Goal: Task Accomplishment & Management: Manage account settings

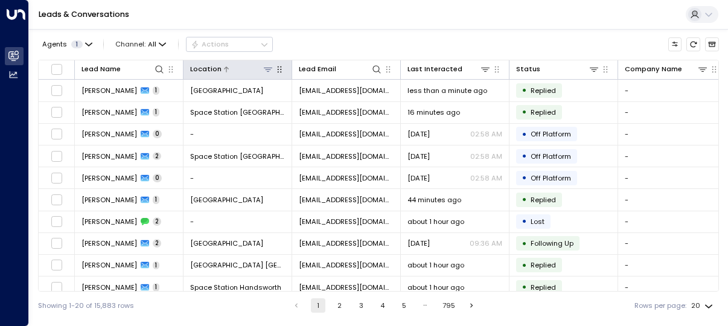
click at [267, 70] on icon at bounding box center [268, 70] width 10 height 10
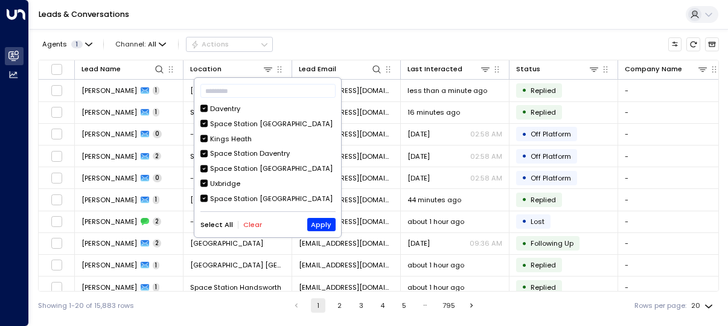
click at [253, 223] on button "Clear" at bounding box center [252, 225] width 19 height 8
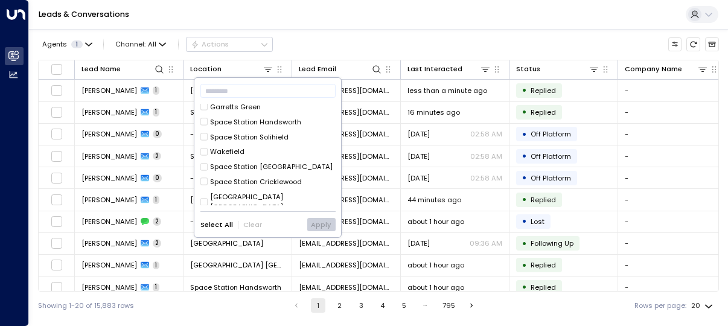
scroll to position [422, 0]
click at [300, 191] on div "[GEOGRAPHIC_DATA] [GEOGRAPHIC_DATA]" at bounding box center [267, 201] width 135 height 21
click at [317, 225] on button "Apply" at bounding box center [321, 224] width 28 height 13
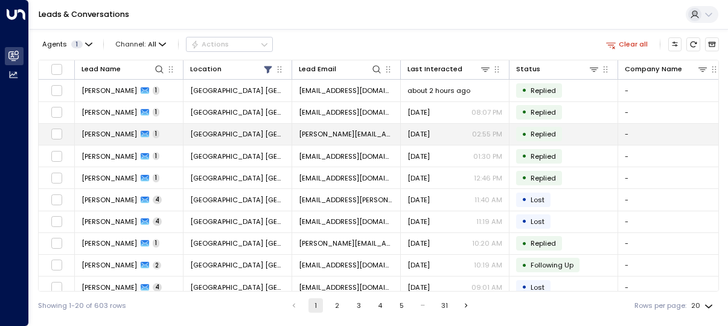
click at [141, 130] on icon at bounding box center [145, 134] width 8 height 8
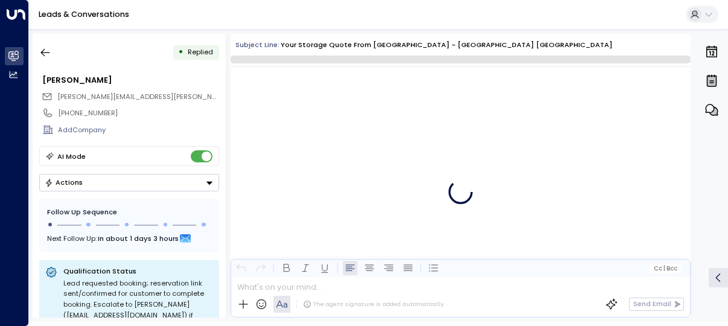
scroll to position [609, 0]
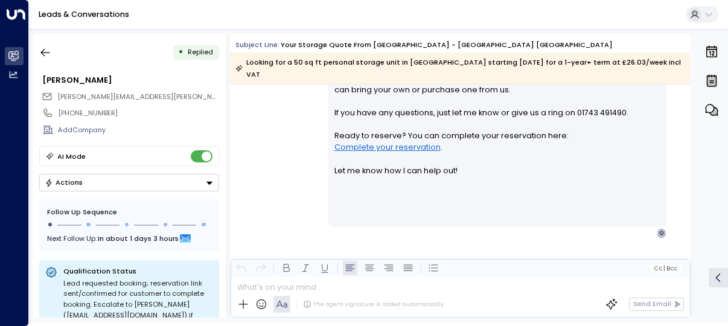
click at [98, 189] on button "Actions" at bounding box center [129, 182] width 180 height 17
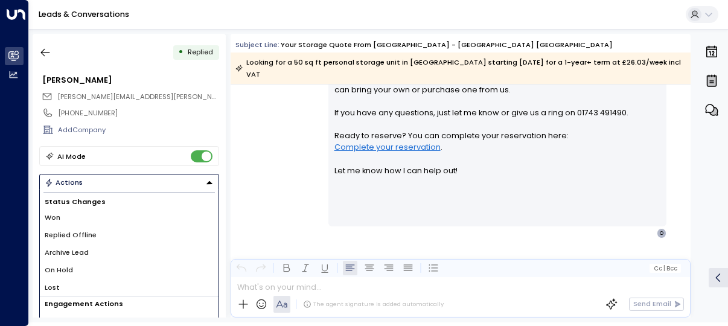
click at [86, 263] on li "On Hold" at bounding box center [129, 269] width 179 height 17
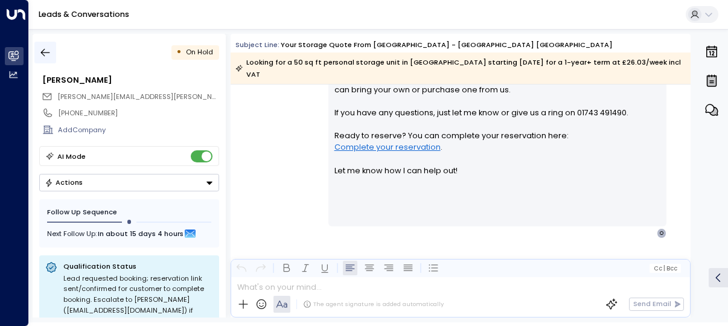
click at [48, 46] on icon "button" at bounding box center [45, 52] width 12 height 12
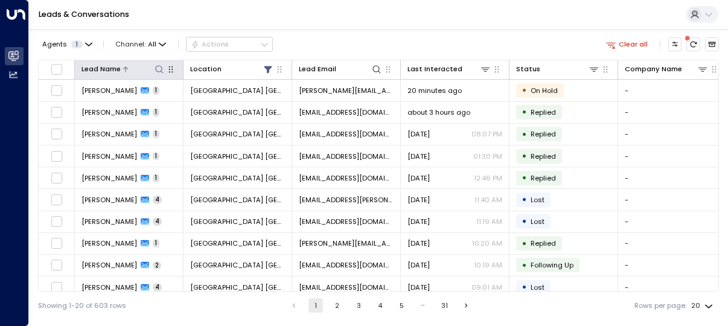
click at [161, 68] on icon at bounding box center [159, 70] width 10 height 10
type input "*******"
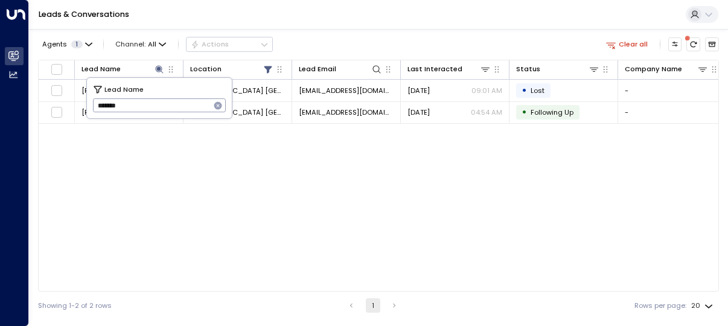
click at [549, 24] on div "Leads & Conversations" at bounding box center [378, 15] width 699 height 30
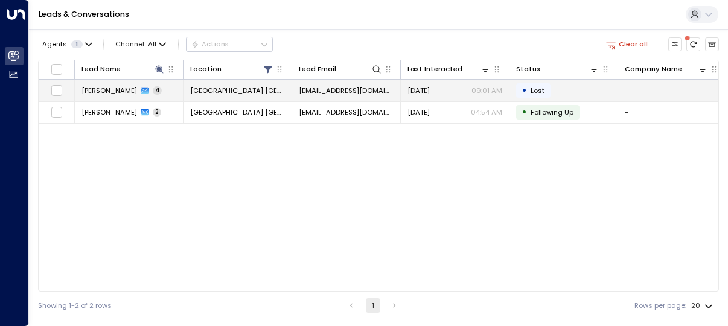
click at [454, 95] on div "[DATE] 09:01 AM" at bounding box center [454, 91] width 95 height 10
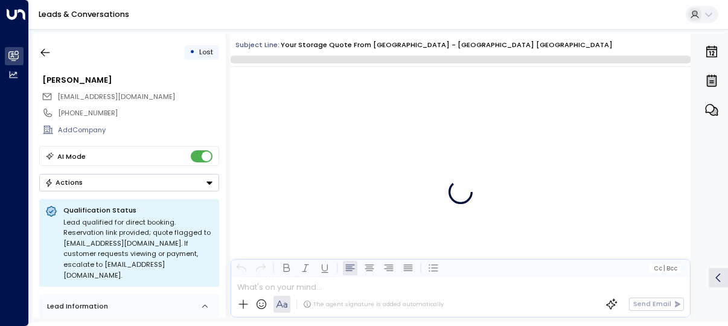
scroll to position [2963, 0]
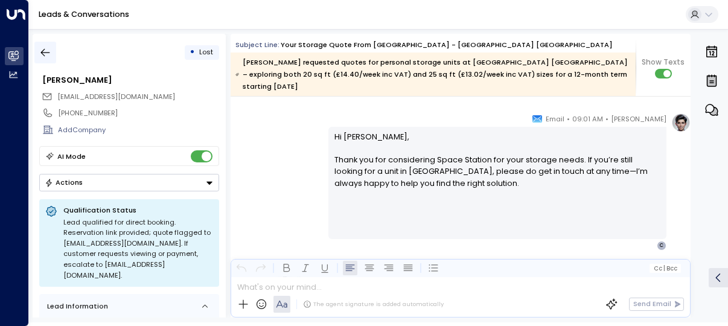
click at [50, 49] on icon "button" at bounding box center [45, 52] width 12 height 12
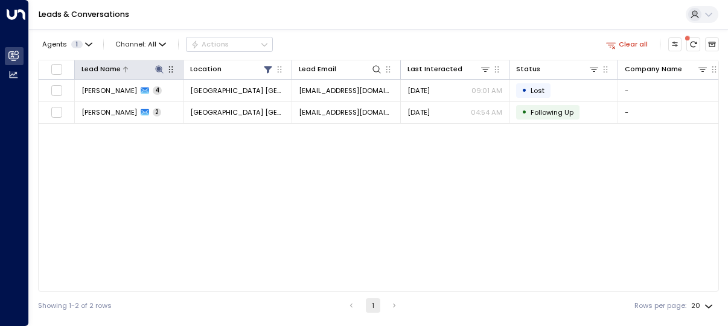
click at [157, 71] on icon at bounding box center [159, 70] width 10 height 10
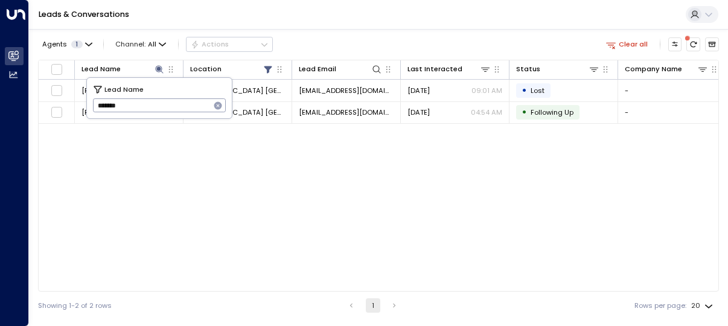
drag, startPoint x: 190, startPoint y: 103, endPoint x: -8, endPoint y: 109, distance: 198.0
click at [0, 109] on html "Overview Leads & Conversations Leads & Conversations Analytics Analytics Leads …" at bounding box center [364, 159] width 728 height 319
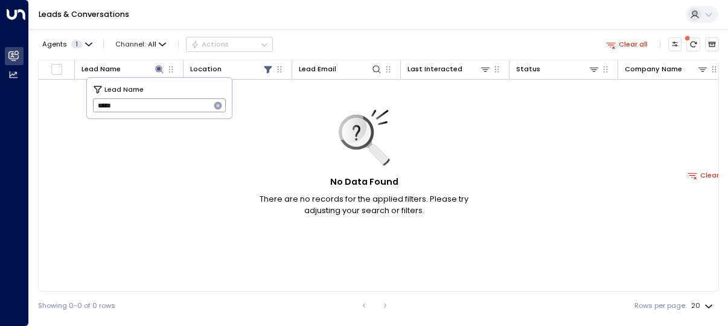
type input "*****"
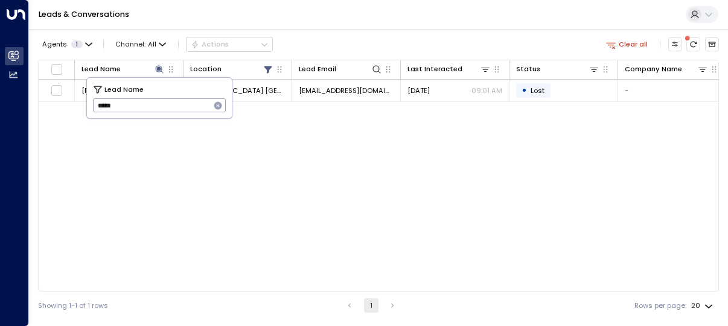
click at [396, 46] on div "Agents 1 Channel: All Actions Clear all" at bounding box center [378, 44] width 680 height 21
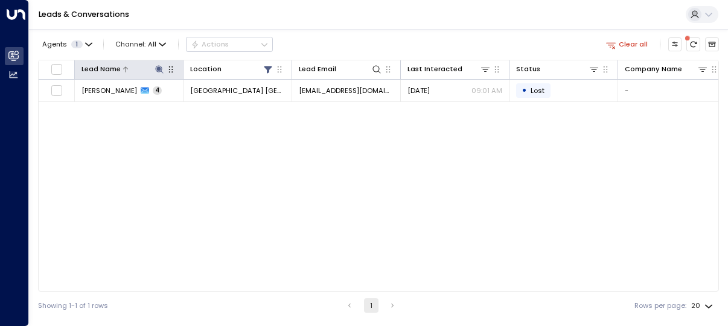
click at [158, 65] on icon at bounding box center [159, 70] width 10 height 10
click at [164, 72] on button at bounding box center [158, 68] width 11 height 11
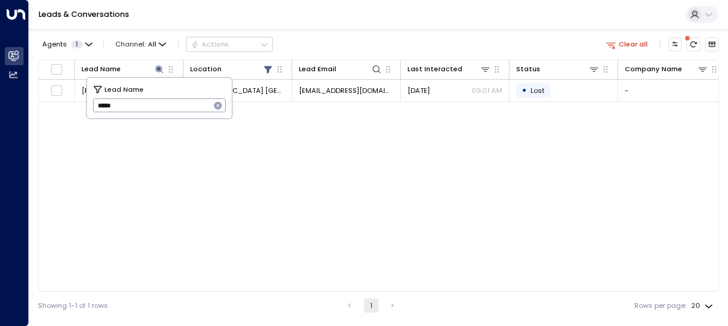
drag, startPoint x: 146, startPoint y: 104, endPoint x: 45, endPoint y: 106, distance: 101.4
click at [45, 106] on body "Overview Leads & Conversations Leads & Conversations Analytics Analytics Leads …" at bounding box center [364, 159] width 728 height 319
click at [217, 110] on icon "button" at bounding box center [218, 106] width 10 height 10
click at [206, 106] on input "text" at bounding box center [159, 106] width 133 height 20
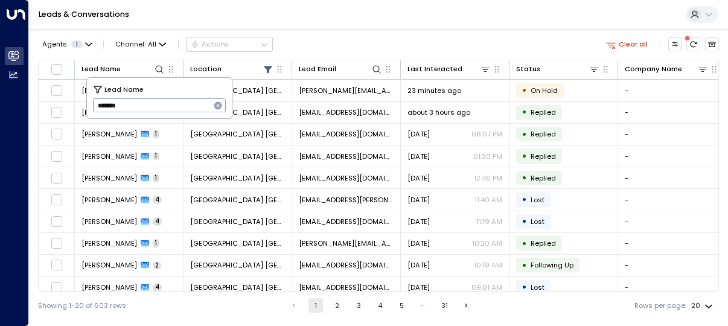
type input "*******"
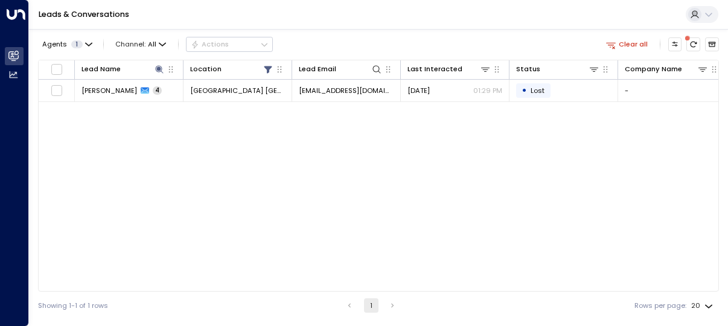
click at [504, 45] on div "Agents 1 Channel: All Actions Clear all" at bounding box center [378, 44] width 680 height 21
